Goal: Task Accomplishment & Management: Use online tool/utility

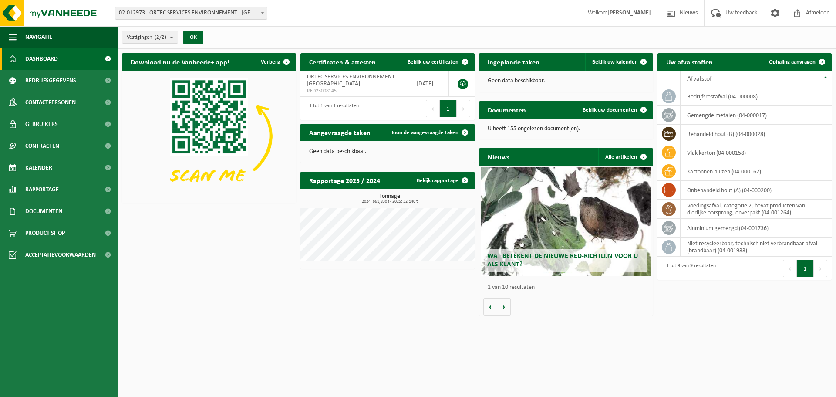
click at [42, 168] on span "Kalender" at bounding box center [38, 168] width 27 height 22
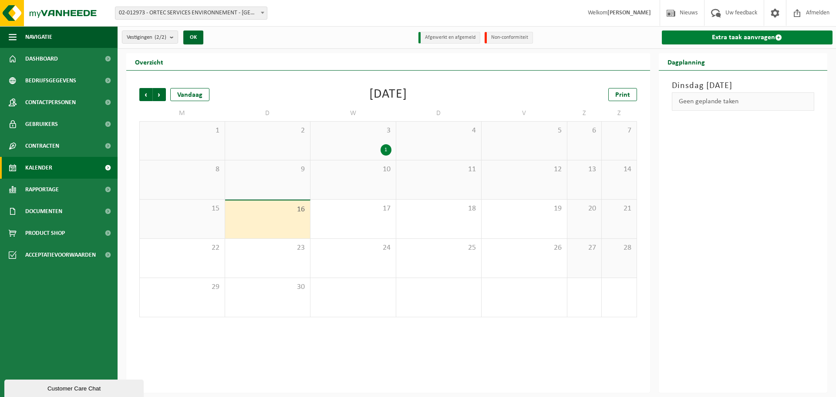
click at [728, 41] on link "Extra taak aanvragen" at bounding box center [747, 37] width 171 height 14
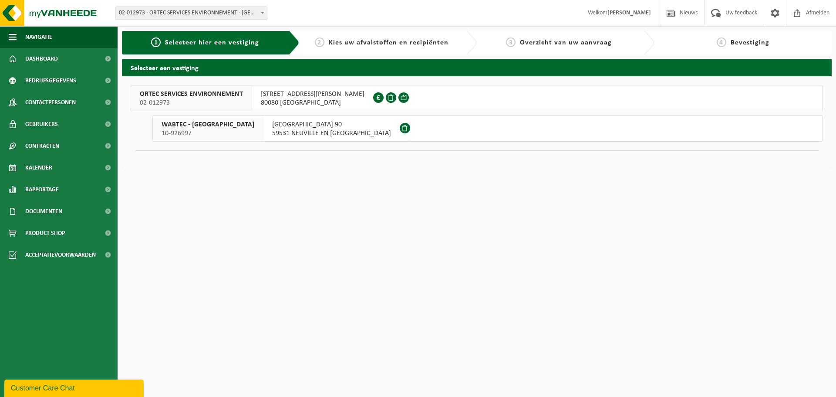
click at [400, 131] on span at bounding box center [405, 128] width 10 height 10
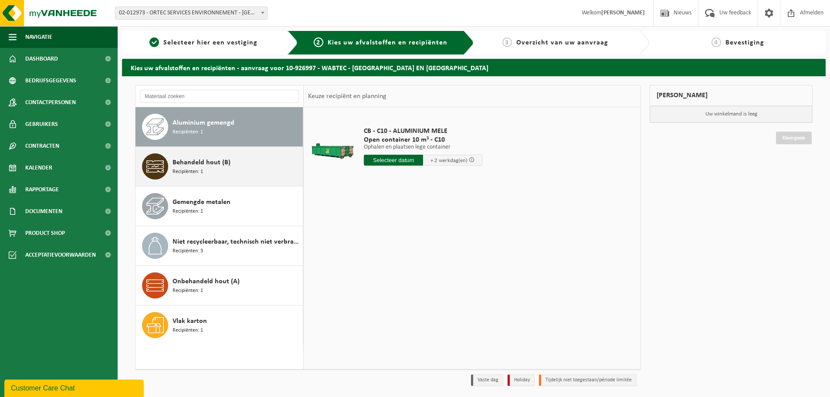
click at [193, 168] on span "Recipiënten: 1" at bounding box center [188, 172] width 30 height 8
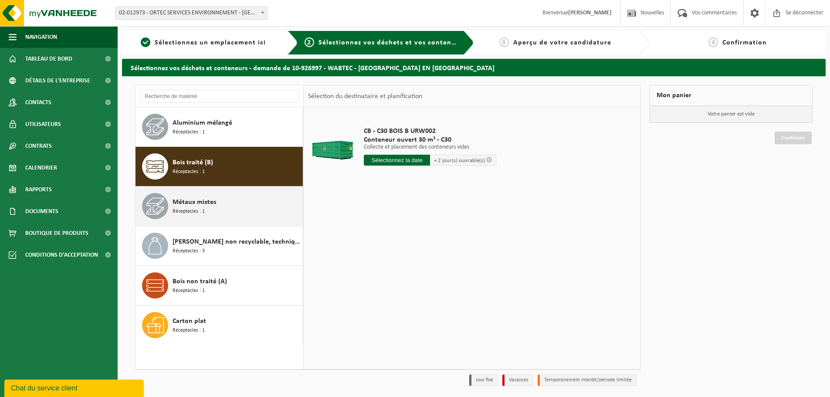
click at [253, 195] on div "Métaux mixtes Réceptacles : 1" at bounding box center [237, 206] width 128 height 26
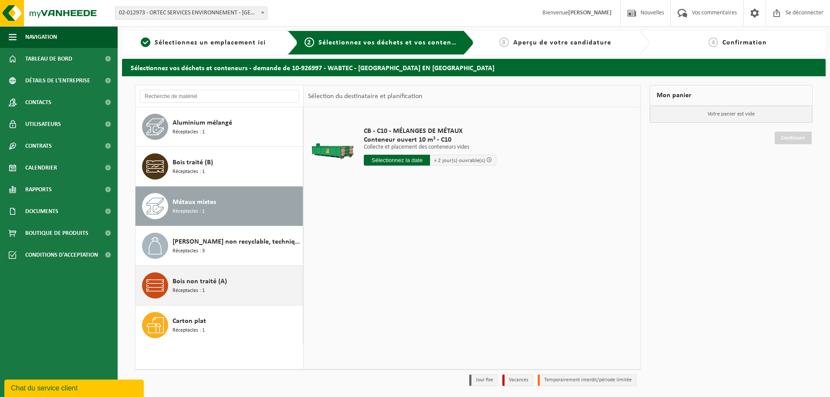
click at [233, 281] on div "Bois non traité (A) Réceptacles : 1" at bounding box center [237, 285] width 128 height 26
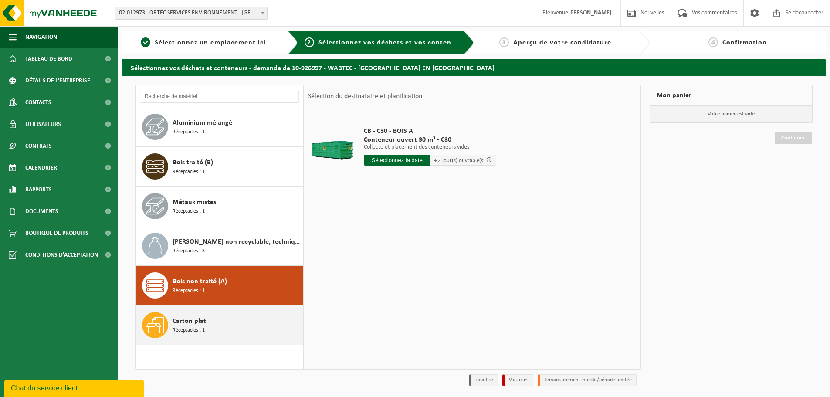
click at [216, 319] on div "Carton plat Réceptacles : 1" at bounding box center [237, 325] width 128 height 26
